Goal: Obtain resource: Download file/media

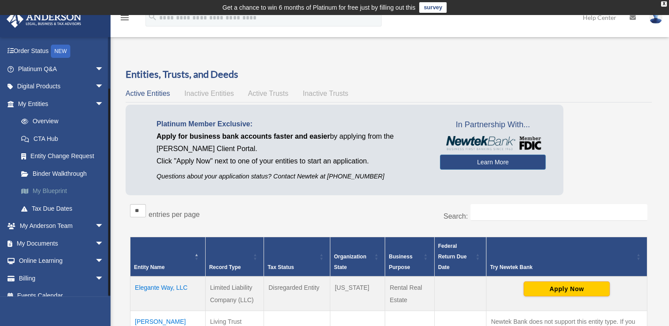
scroll to position [59, 0]
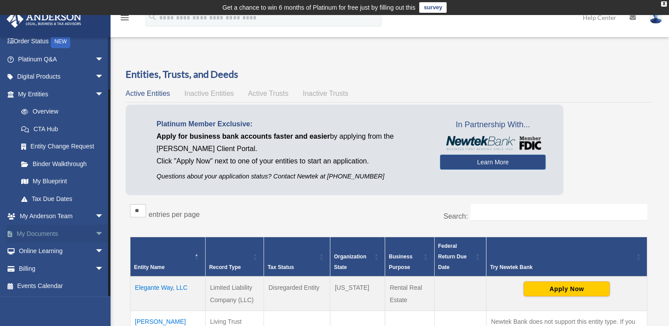
click at [79, 235] on link "My Documents arrow_drop_down" at bounding box center [61, 234] width 111 height 18
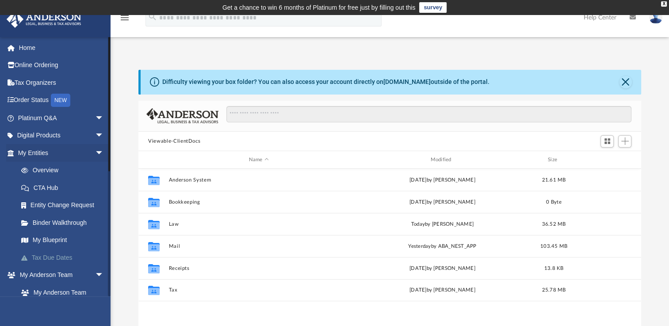
scroll to position [194, 495]
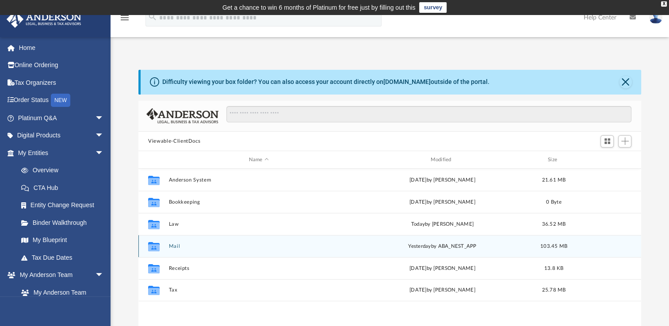
click at [176, 247] on button "Mail" at bounding box center [259, 246] width 180 height 6
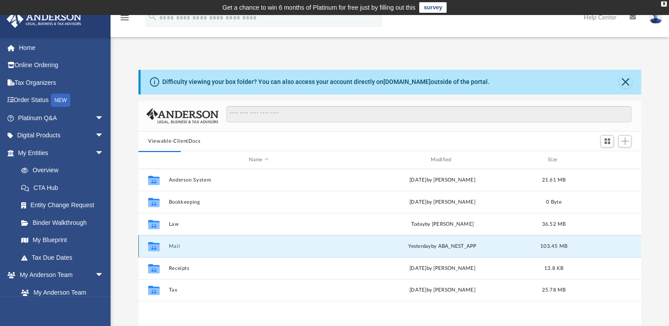
click at [163, 245] on div "Collaborated Folder" at bounding box center [154, 246] width 22 height 14
click at [155, 245] on icon "grid" at bounding box center [153, 247] width 11 height 7
drag, startPoint x: 155, startPoint y: 245, endPoint x: 147, endPoint y: 251, distance: 10.7
click at [147, 251] on div "Collaborated Folder" at bounding box center [154, 246] width 22 height 14
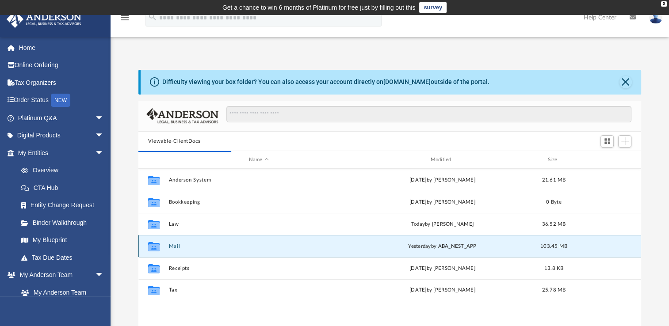
click at [470, 248] on div "[DATE] by ABA_NEST_APP" at bounding box center [442, 247] width 180 height 8
drag, startPoint x: 470, startPoint y: 248, endPoint x: 549, endPoint y: 243, distance: 79.3
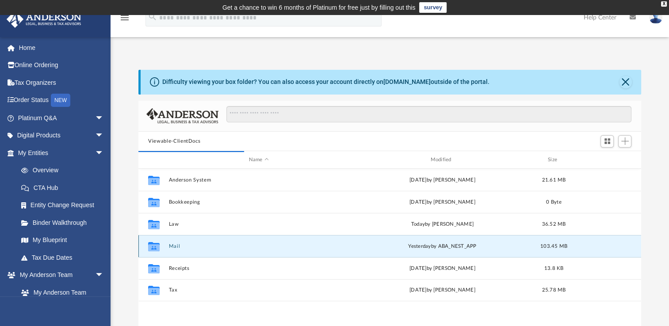
click at [549, 243] on div "103.45 MB" at bounding box center [553, 247] width 35 height 8
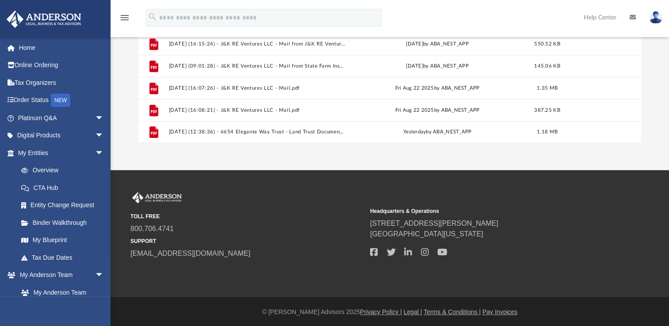
scroll to position [210, 0]
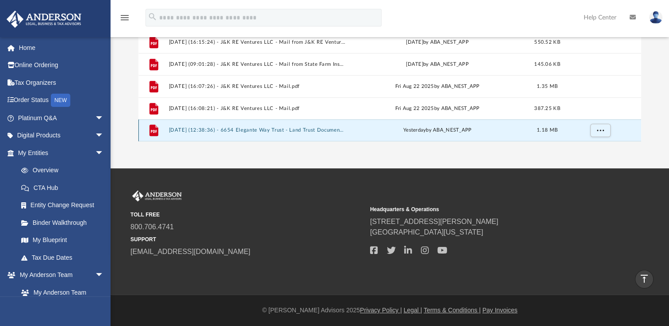
click at [311, 127] on button "[DATE] (12:38:36) - 6654 Elegante Way Trust - Land Trust Documents from [PERSON…" at bounding box center [257, 130] width 176 height 6
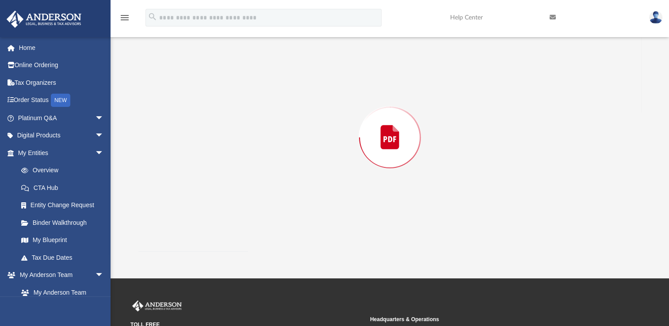
click at [311, 127] on div "Preview" at bounding box center [389, 137] width 502 height 228
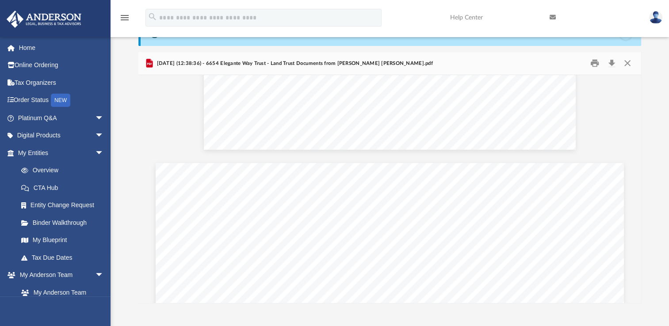
scroll to position [2046, 0]
click at [625, 65] on button "Close" at bounding box center [627, 64] width 16 height 14
